Goal: Task Accomplishment & Management: Manage account settings

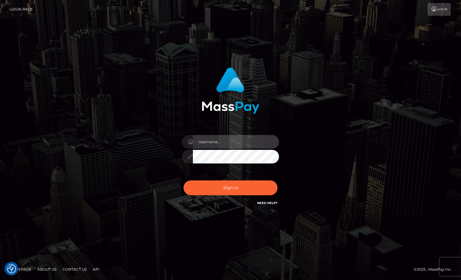
click at [238, 142] on input "text" at bounding box center [236, 142] width 86 height 14
type input "Sameer.megabonanza"
click at [183, 181] on button "Sign in" at bounding box center [230, 188] width 94 height 15
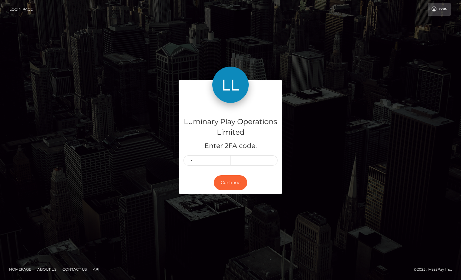
type input "6"
type input "7"
type input "5"
type input "6"
type input "3"
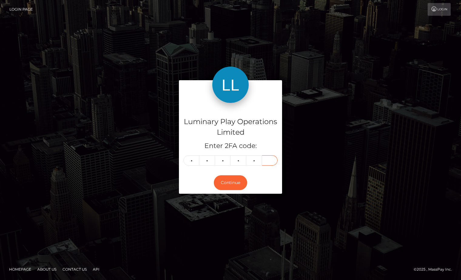
type input "7"
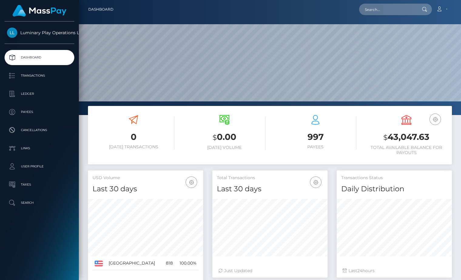
scroll to position [107, 115]
click at [415, 132] on h3 "$ 43,047.63" at bounding box center [406, 137] width 82 height 12
copy h3 "43,047.63"
